Goal: Transaction & Acquisition: Subscribe to service/newsletter

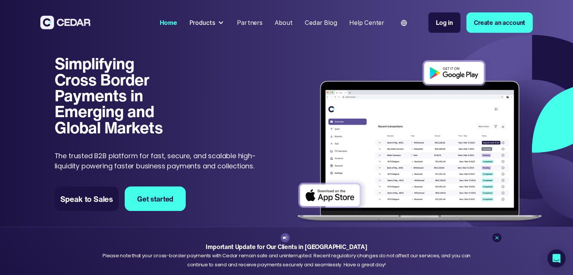
click at [457, 73] on img at bounding box center [420, 141] width 254 height 173
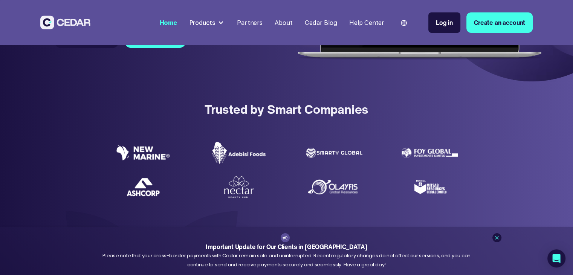
scroll to position [75, 0]
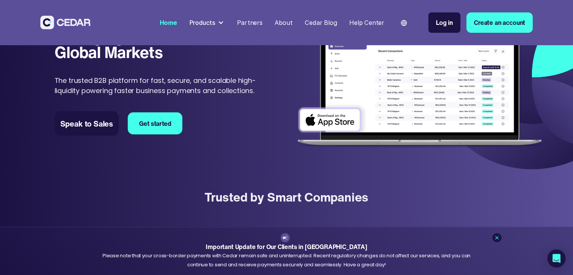
click at [152, 126] on link "Get started" at bounding box center [155, 123] width 55 height 22
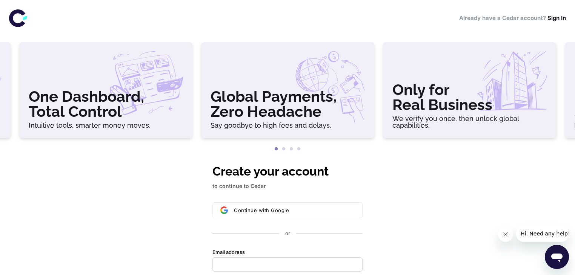
click at [104, 118] on h3 "One Dashboard, Total Control" at bounding box center [106, 104] width 155 height 30
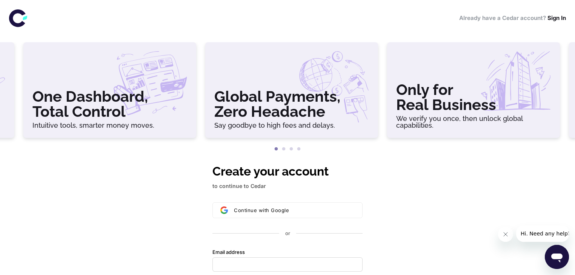
click at [337, 118] on h3 "Global Payments, Zero Headache" at bounding box center [291, 104] width 155 height 30
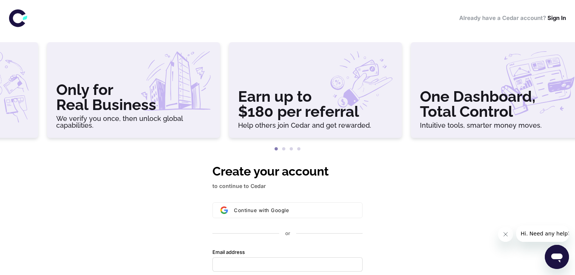
drag, startPoint x: 495, startPoint y: 121, endPoint x: 159, endPoint y: 122, distance: 335.9
click at [159, 122] on h6 "We verify you once, then unlock global capabilities." at bounding box center [133, 122] width 155 height 14
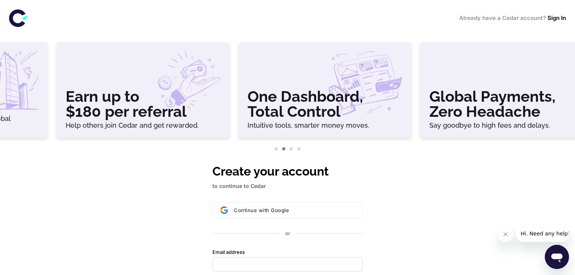
drag, startPoint x: 454, startPoint y: 110, endPoint x: 128, endPoint y: 114, distance: 326.5
click at [128, 114] on h3 "Earn up to $180 per referral" at bounding box center [143, 104] width 155 height 30
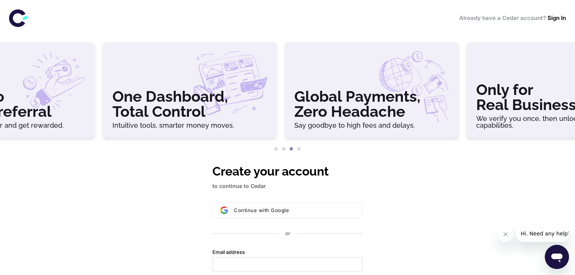
drag, startPoint x: 458, startPoint y: 94, endPoint x: 178, endPoint y: 94, distance: 279.7
click at [178, 94] on h3 "One Dashboard, Total Control" at bounding box center [189, 104] width 155 height 30
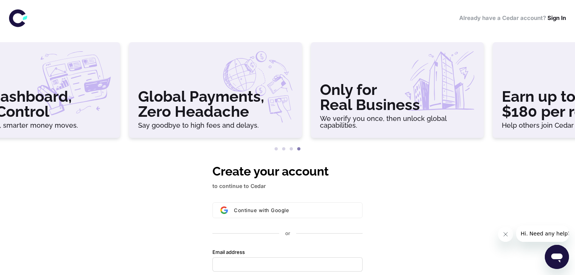
drag, startPoint x: 507, startPoint y: 99, endPoint x: 212, endPoint y: 101, distance: 295.2
click at [212, 101] on h3 "Global Payments, Zero Headache" at bounding box center [215, 104] width 155 height 30
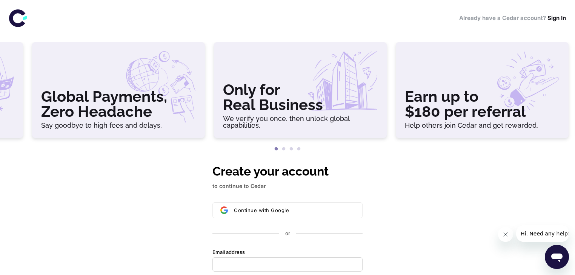
drag, startPoint x: 422, startPoint y: 110, endPoint x: 0, endPoint y: 84, distance: 422.6
click at [223, 94] on h3 "Only for Real Business" at bounding box center [300, 97] width 155 height 30
